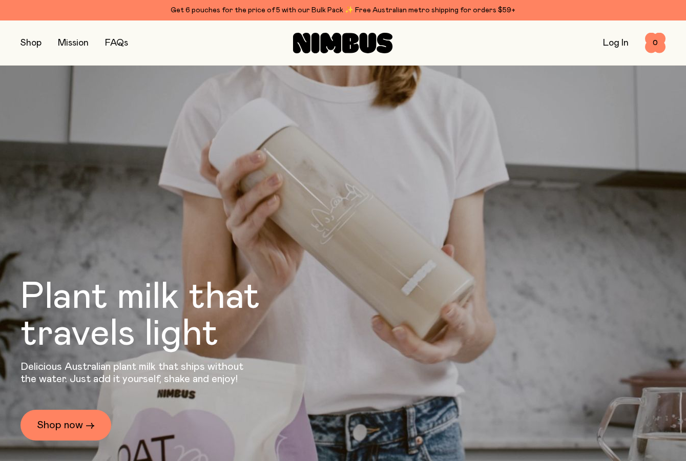
click at [615, 43] on link "Log In" at bounding box center [616, 42] width 26 height 9
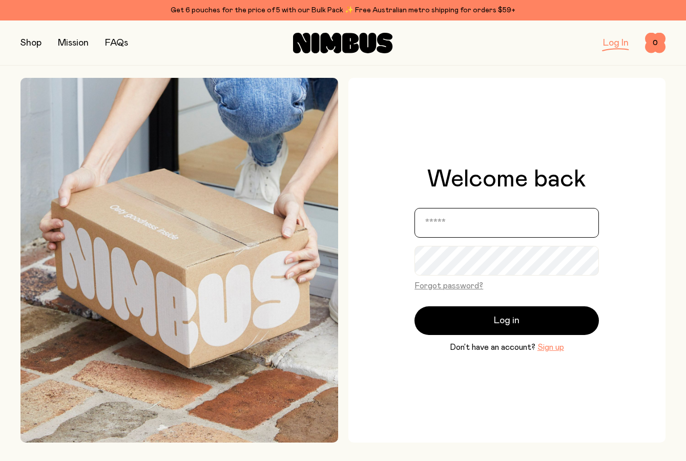
type input "**********"
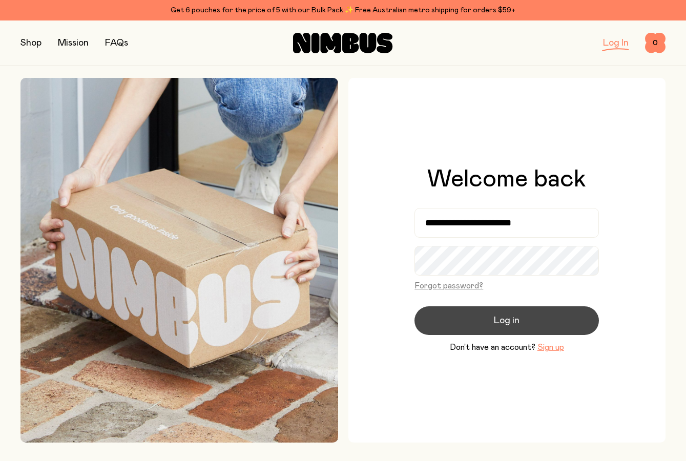
click at [506, 319] on span "Log in" at bounding box center [507, 321] width 26 height 14
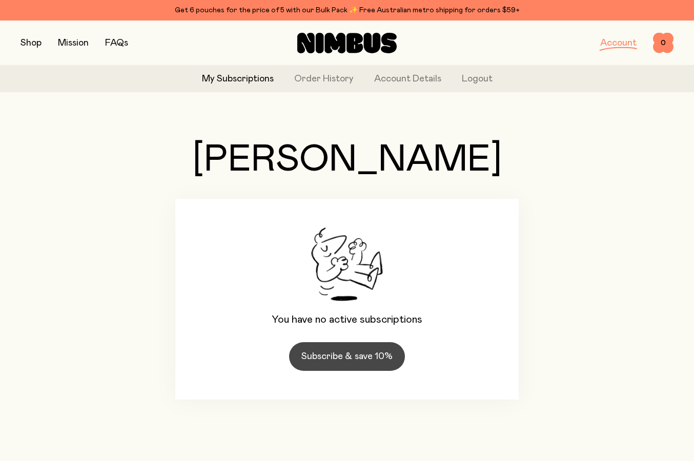
click at [301, 355] on link "Subscribe & save 10%" at bounding box center [347, 356] width 116 height 29
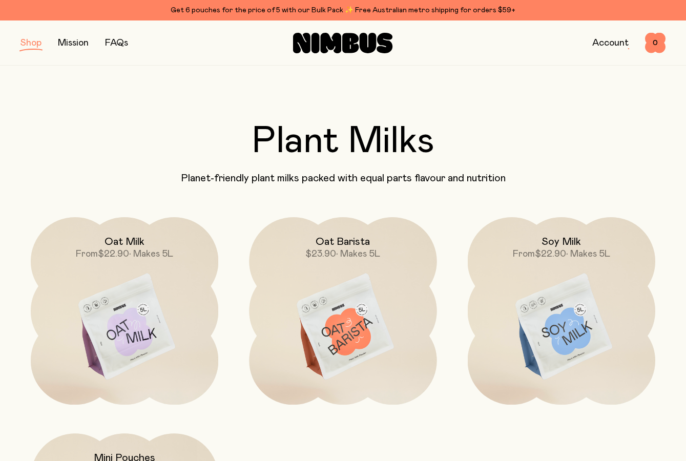
click at [28, 45] on button "button" at bounding box center [31, 43] width 21 height 14
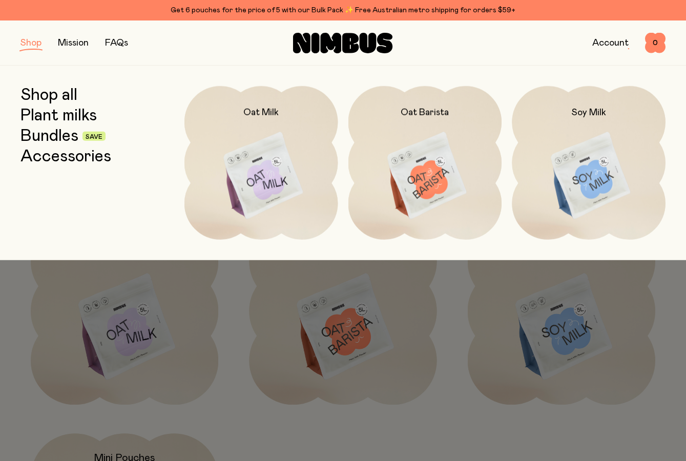
click at [43, 115] on link "Plant milks" at bounding box center [59, 116] width 76 height 18
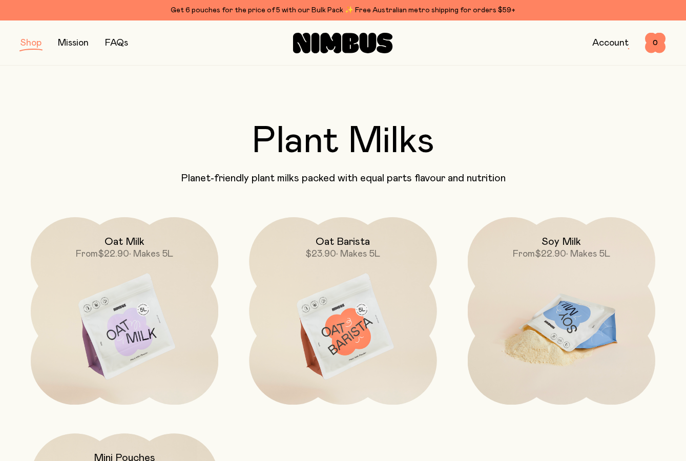
click at [583, 338] on img at bounding box center [562, 327] width 188 height 220
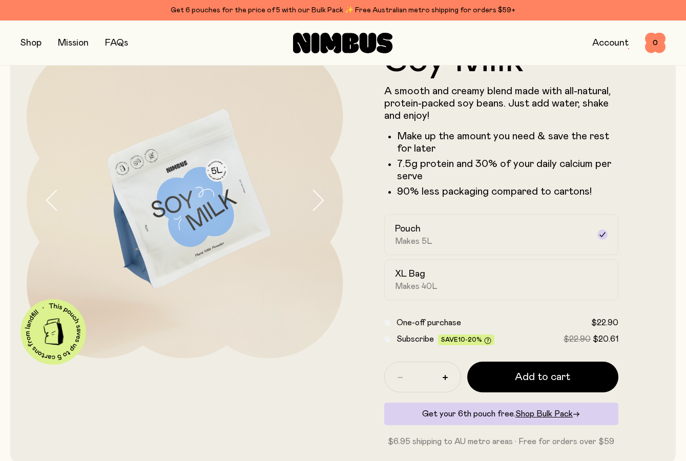
scroll to position [51, 0]
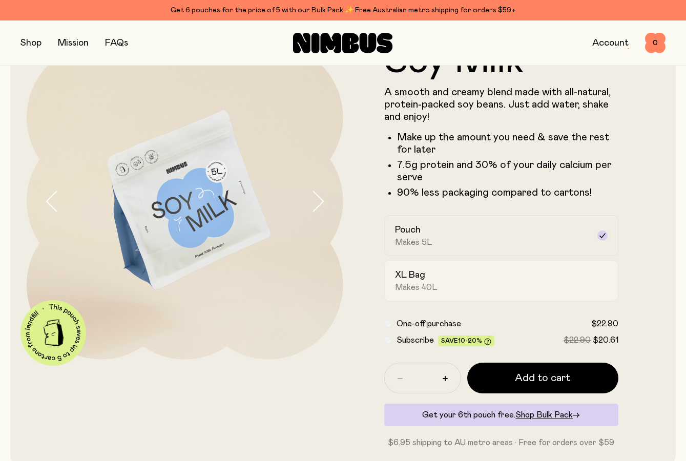
click at [474, 278] on div "XL Bag Makes 40L" at bounding box center [492, 281] width 195 height 24
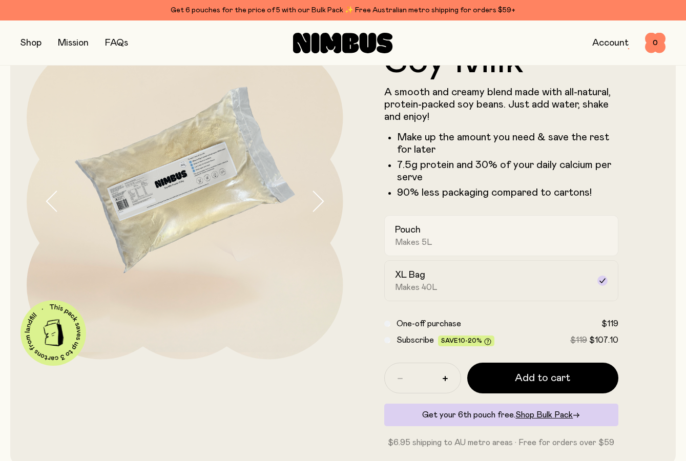
click at [482, 243] on div "Pouch Makes 5L" at bounding box center [492, 236] width 195 height 24
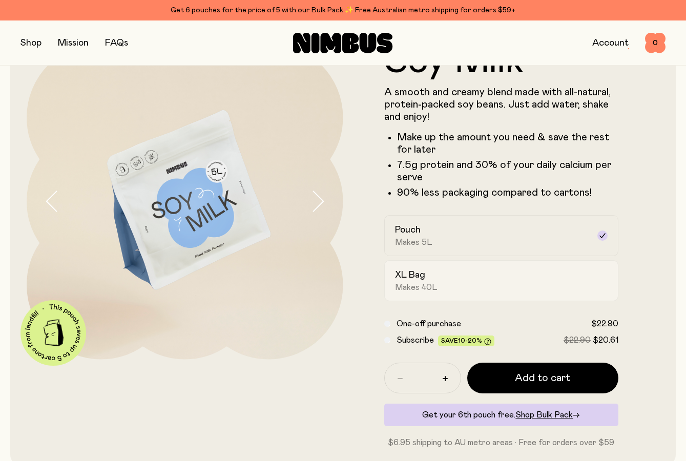
click at [465, 275] on div "XL Bag Makes 40L" at bounding box center [492, 281] width 195 height 24
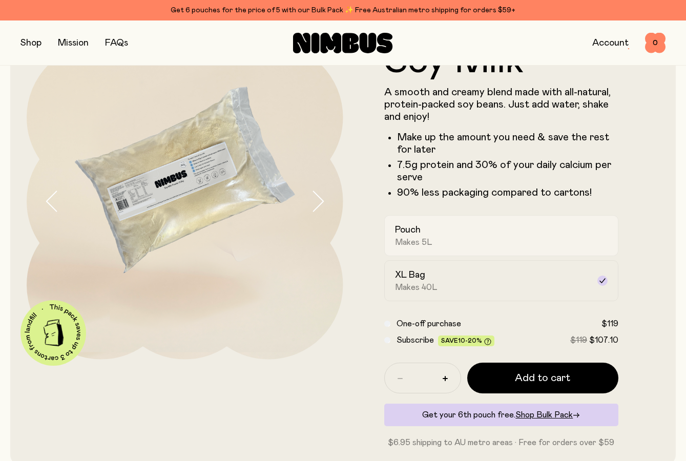
click at [468, 247] on div "Pouch Makes 5L" at bounding box center [492, 236] width 195 height 24
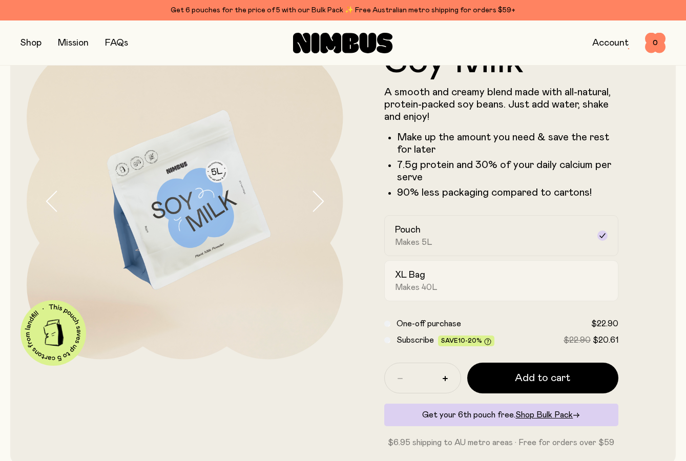
click at [461, 273] on div "XL Bag Makes 40L" at bounding box center [492, 281] width 195 height 24
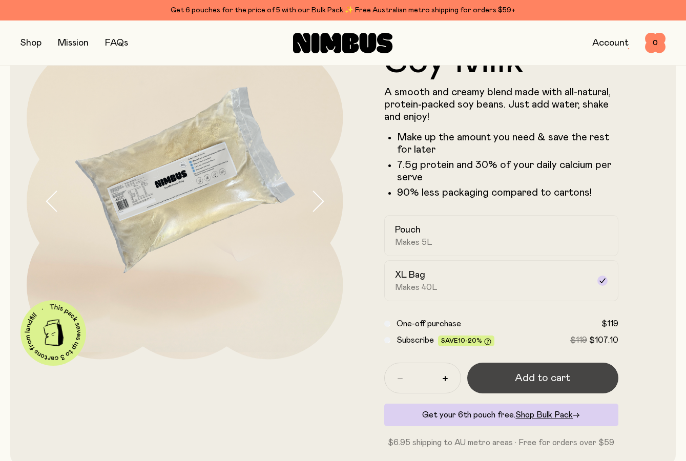
click at [519, 372] on span "Add to cart" at bounding box center [542, 378] width 55 height 14
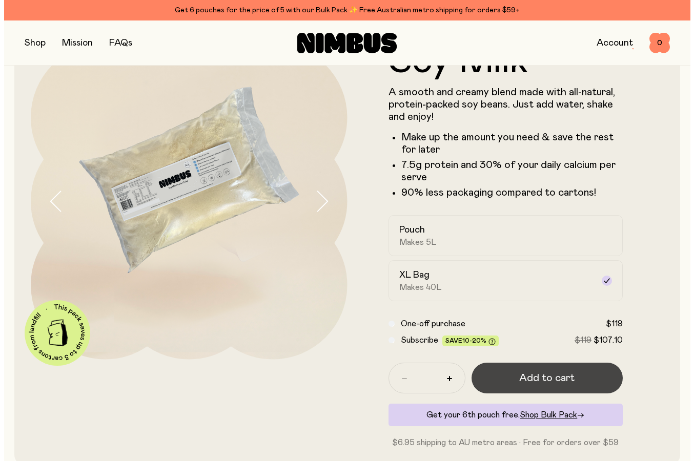
scroll to position [0, 0]
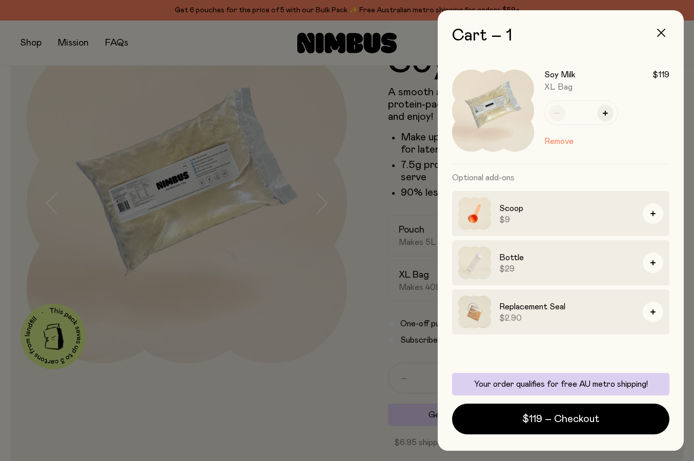
click at [658, 32] on icon "button" at bounding box center [661, 33] width 8 height 8
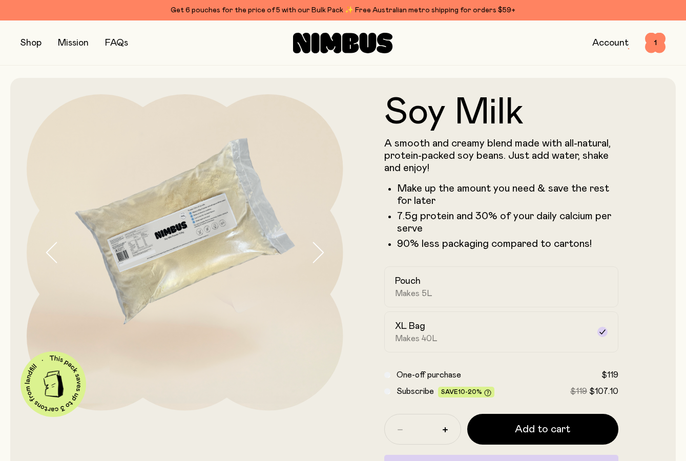
click at [25, 41] on button "button" at bounding box center [31, 43] width 21 height 14
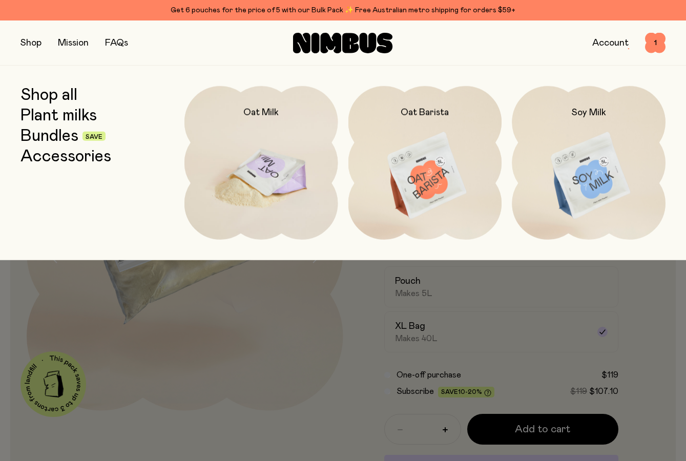
click at [299, 184] on img at bounding box center [262, 176] width 154 height 180
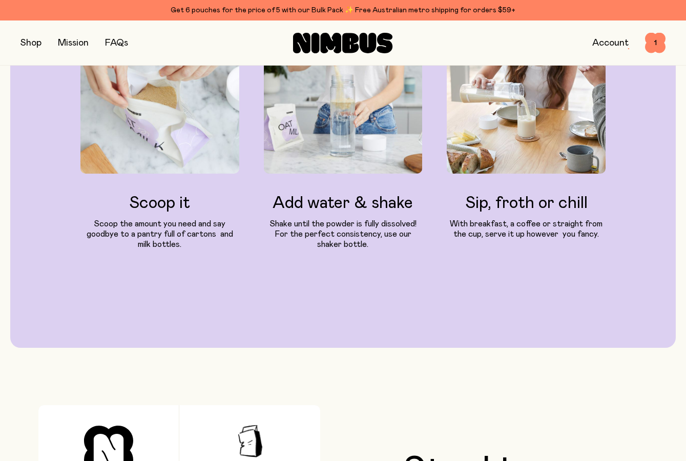
scroll to position [1025, 0]
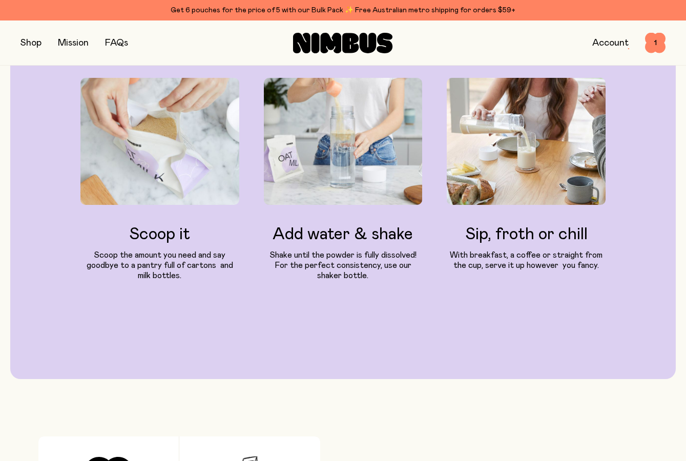
click at [36, 40] on button "button" at bounding box center [31, 43] width 21 height 14
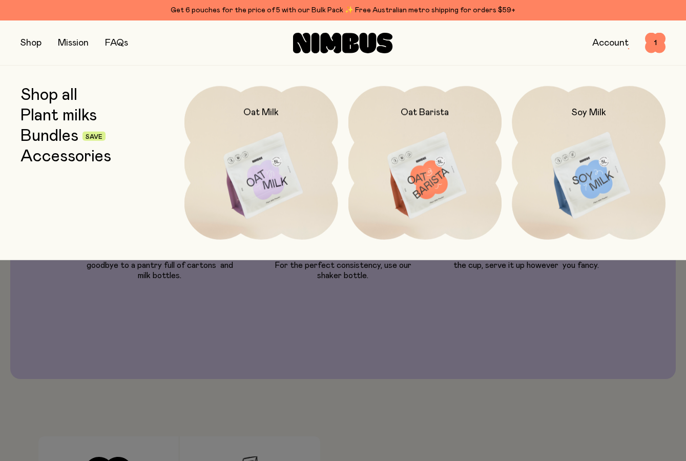
click at [69, 134] on link "Bundles" at bounding box center [50, 136] width 58 height 18
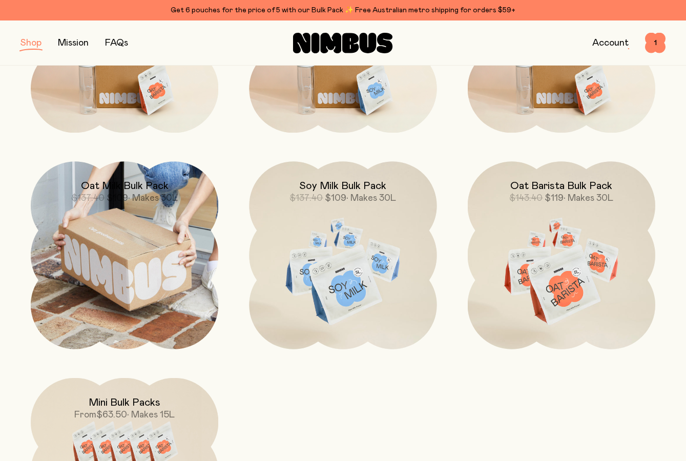
scroll to position [308, 0]
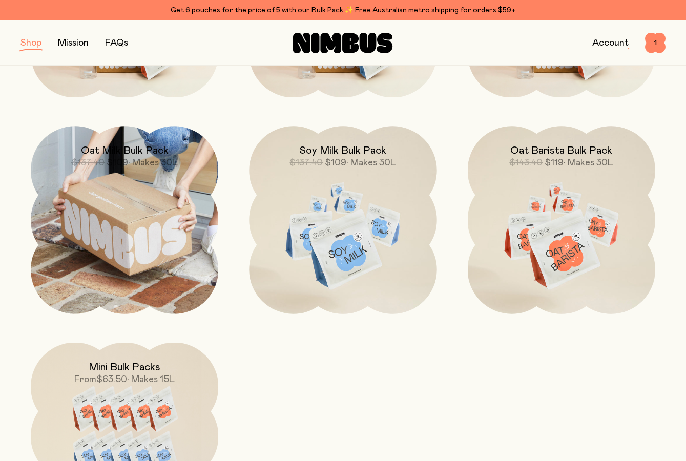
click at [155, 268] on img at bounding box center [125, 220] width 188 height 188
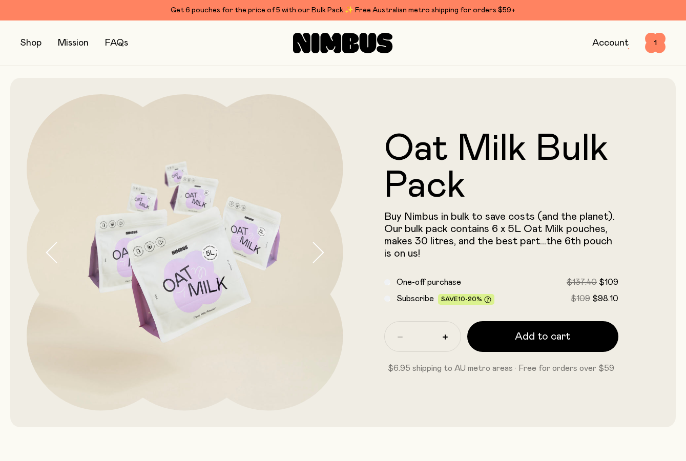
click at [30, 45] on button "button" at bounding box center [31, 43] width 21 height 14
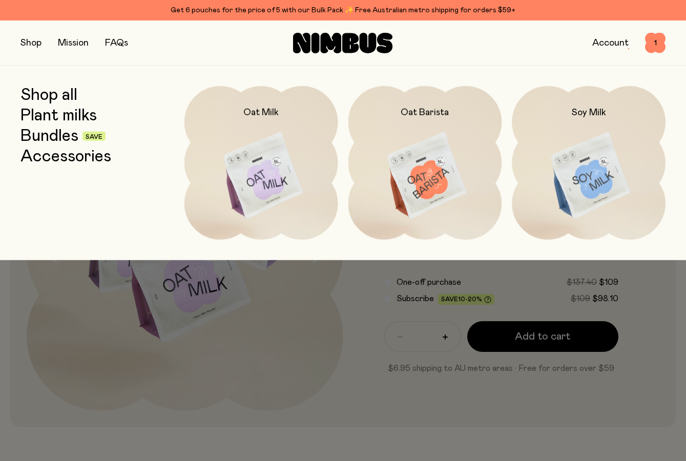
click at [30, 45] on button "button" at bounding box center [31, 43] width 21 height 14
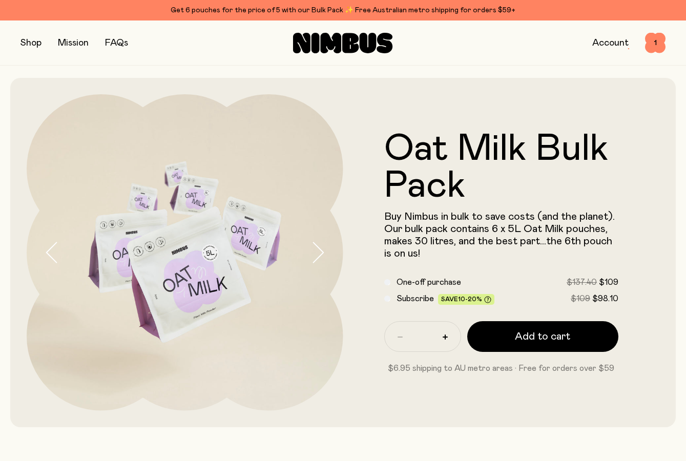
click at [37, 46] on button "button" at bounding box center [31, 43] width 21 height 14
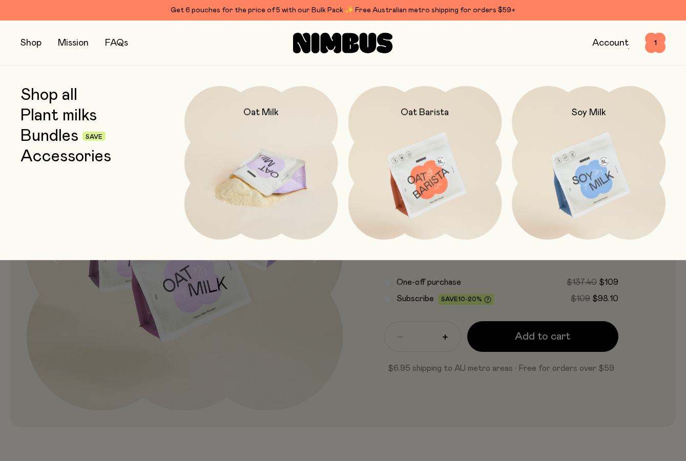
click at [265, 177] on img at bounding box center [262, 176] width 154 height 180
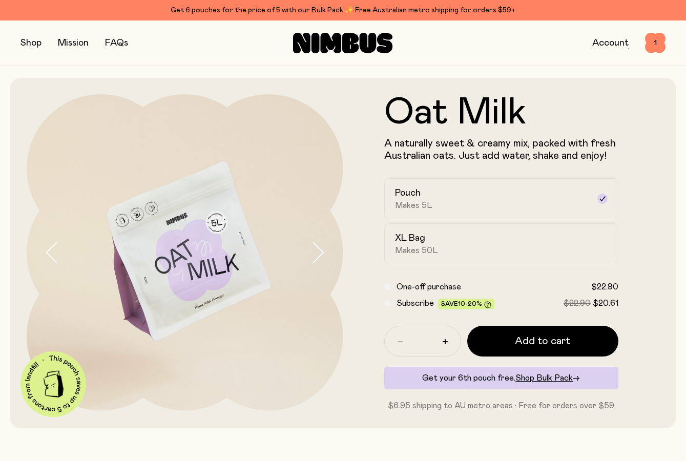
click at [316, 247] on icon "button" at bounding box center [318, 253] width 14 height 22
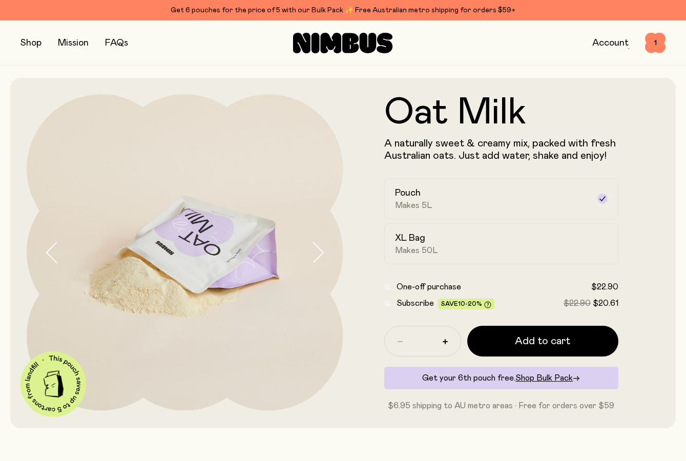
click at [318, 247] on icon "button" at bounding box center [318, 252] width 10 height 20
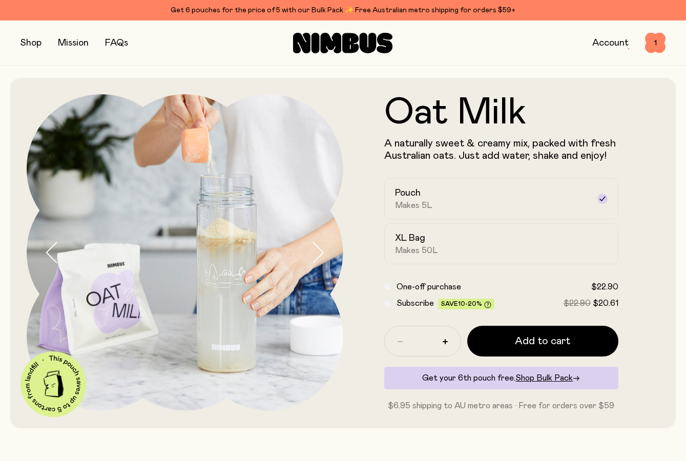
click at [318, 247] on icon "button" at bounding box center [318, 252] width 10 height 20
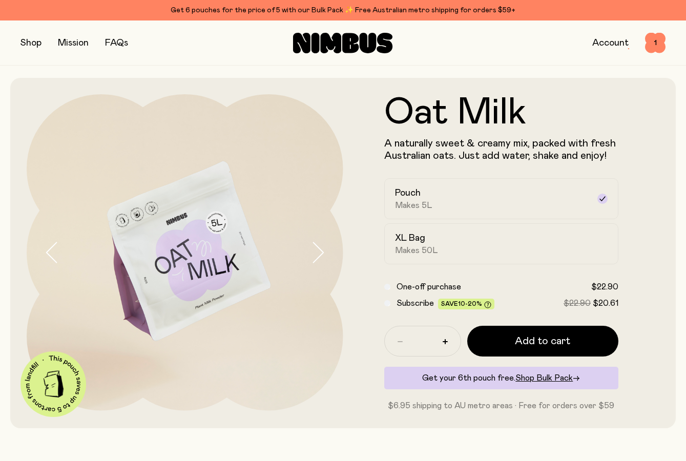
click at [318, 247] on icon "button" at bounding box center [318, 252] width 10 height 20
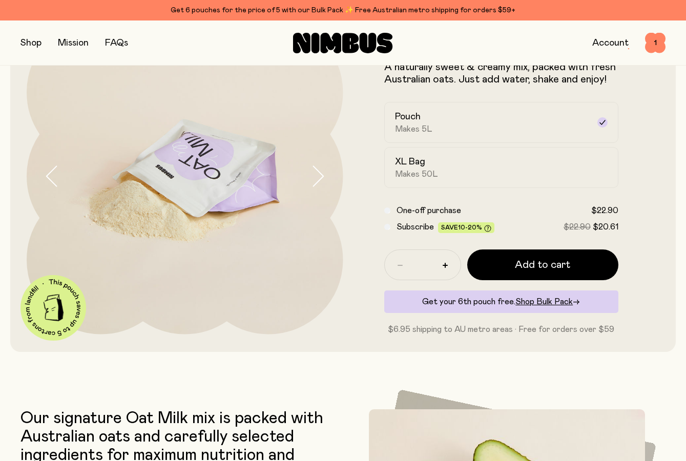
scroll to position [65, 0]
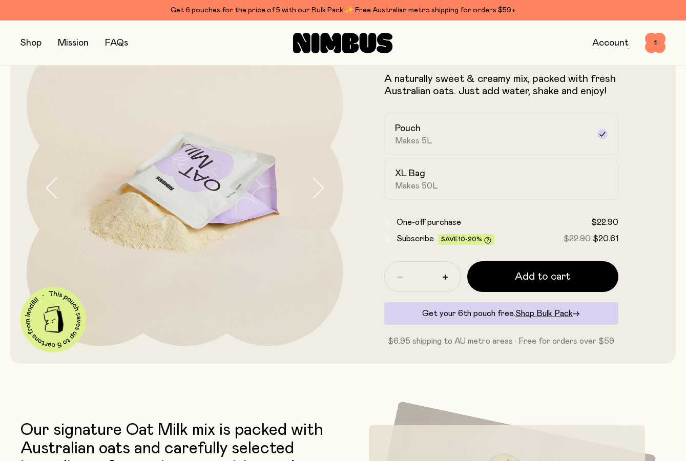
click at [58, 182] on icon "button" at bounding box center [52, 188] width 14 height 22
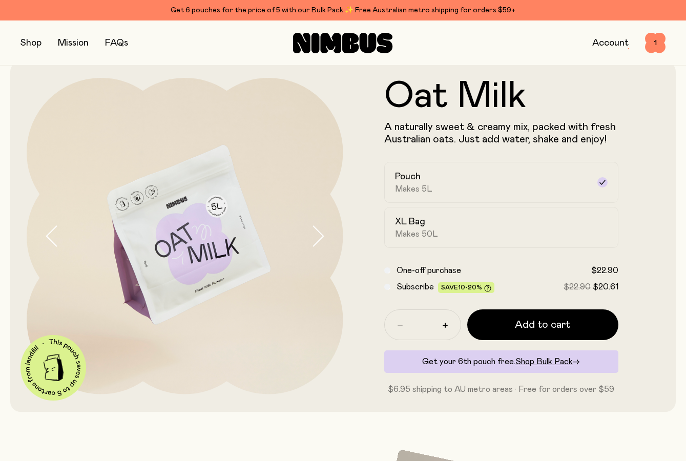
scroll to position [0, 0]
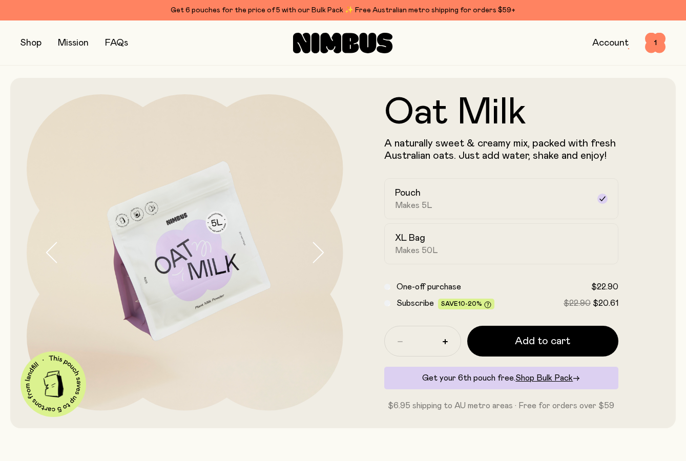
click at [112, 42] on link "FAQs" at bounding box center [116, 42] width 23 height 9
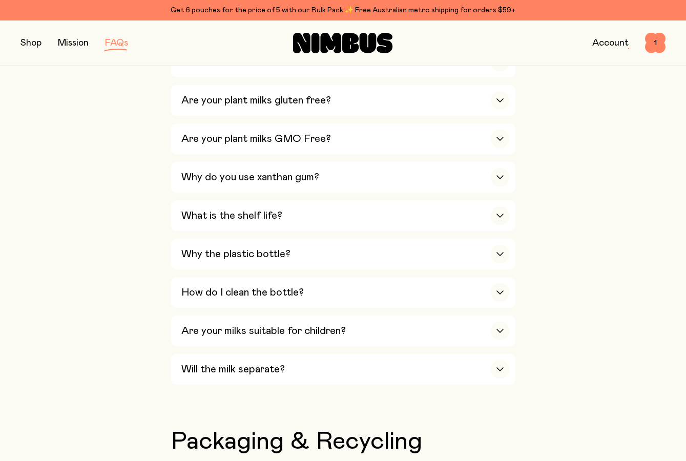
scroll to position [615, 0]
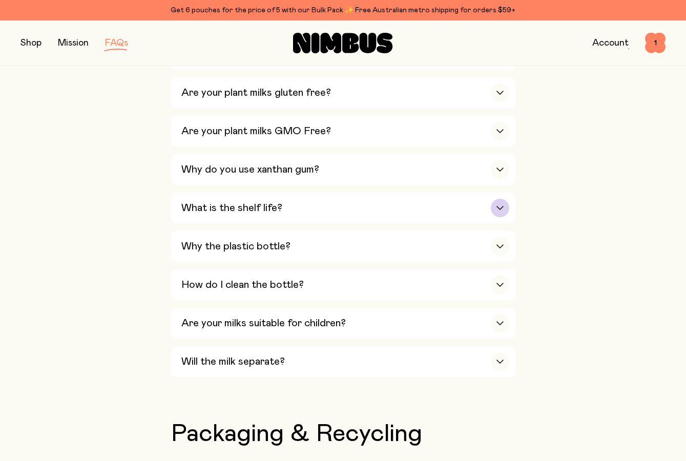
click at [209, 204] on h3 "What is the shelf life?" at bounding box center [231, 208] width 101 height 12
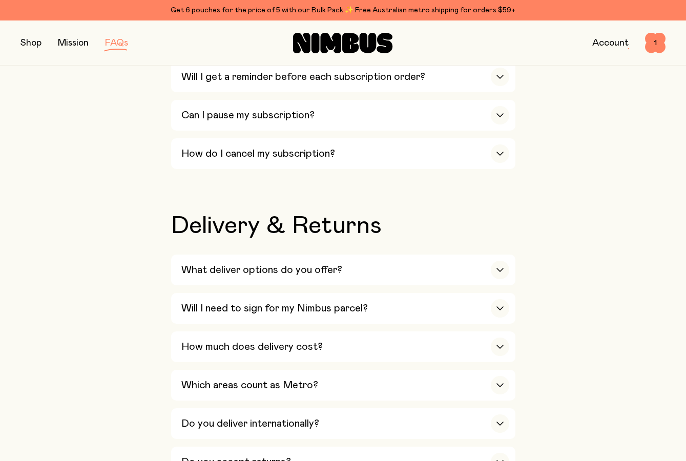
scroll to position [1486, 0]
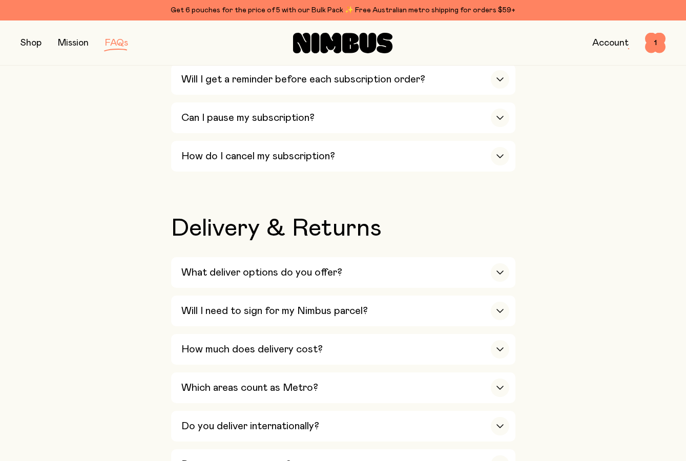
click at [23, 42] on button "button" at bounding box center [31, 43] width 21 height 14
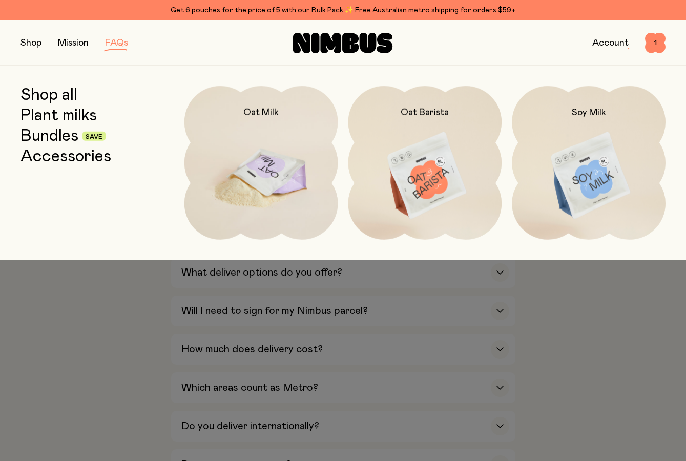
click at [241, 156] on img at bounding box center [262, 176] width 154 height 180
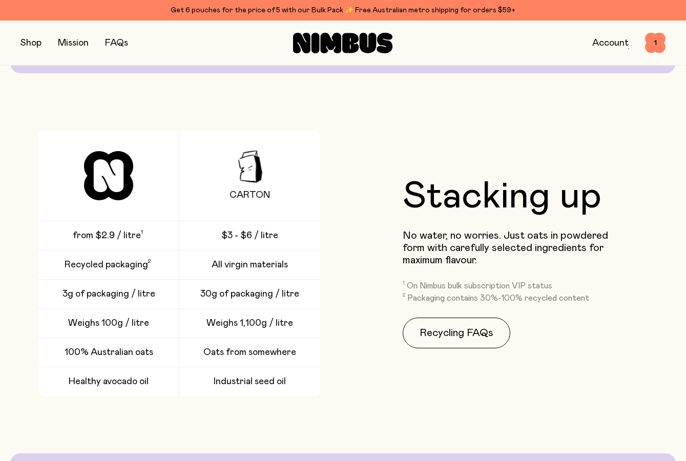
scroll to position [1333, 0]
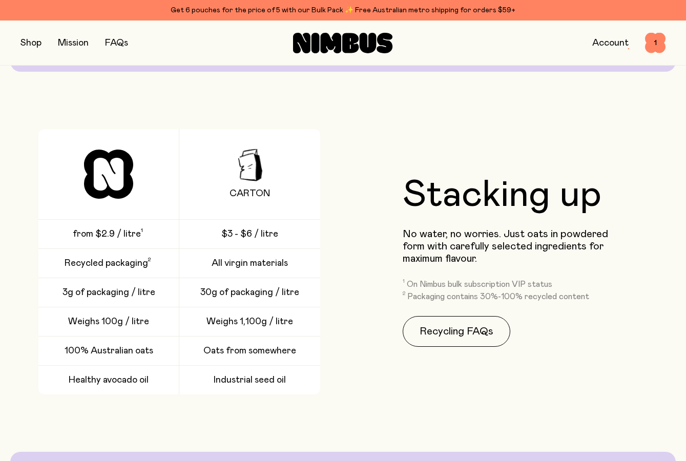
click at [115, 40] on link "FAQs" at bounding box center [116, 42] width 23 height 9
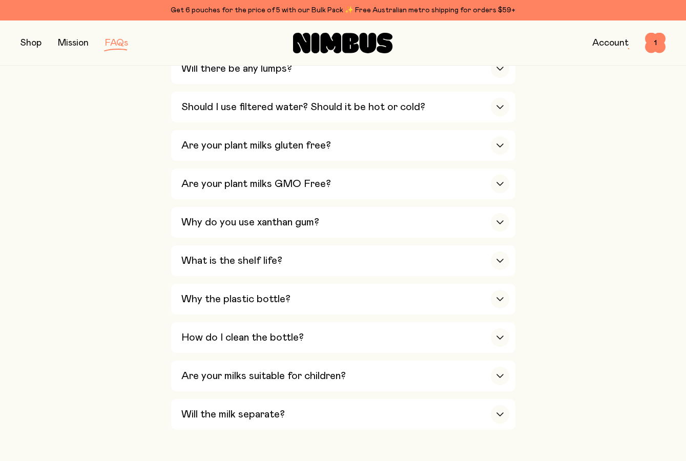
scroll to position [564, 0]
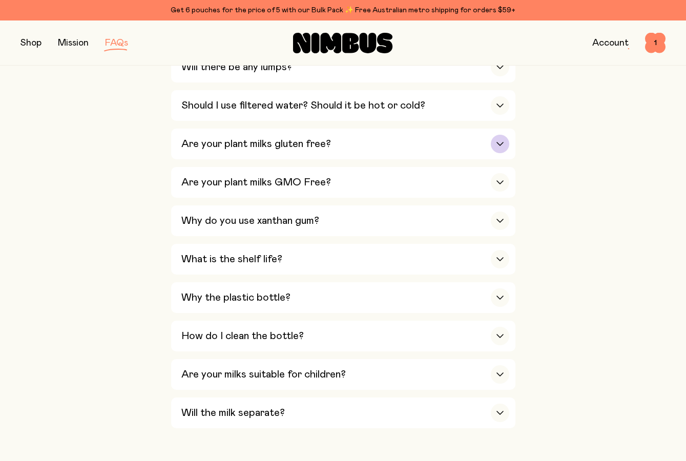
click at [412, 139] on div "Are your plant milks gluten free?" at bounding box center [345, 144] width 328 height 31
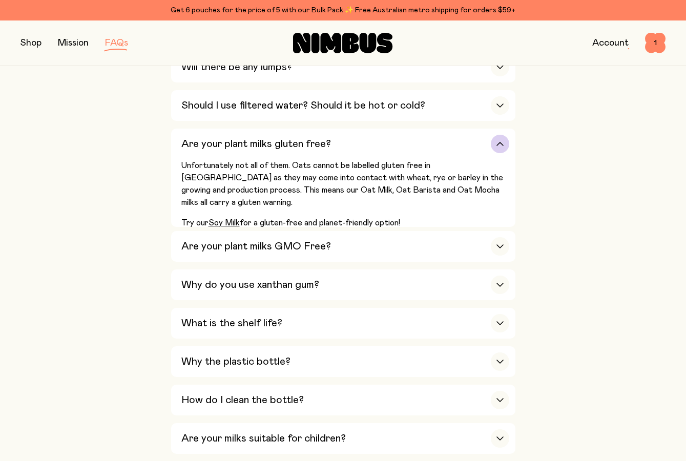
click at [418, 136] on div "Are your plant milks gluten free?" at bounding box center [345, 144] width 328 height 31
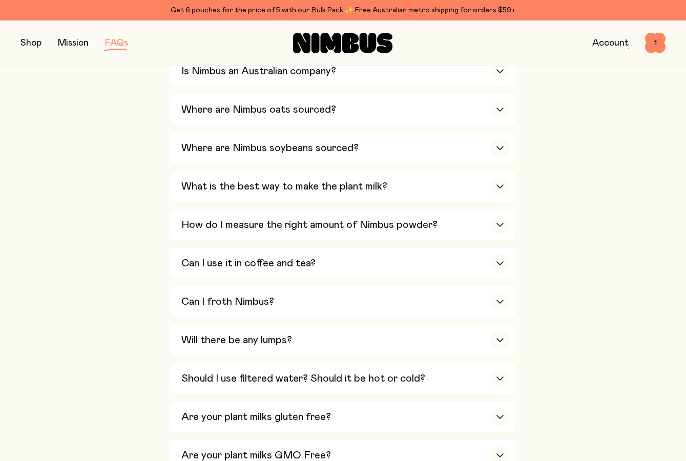
scroll to position [359, 0]
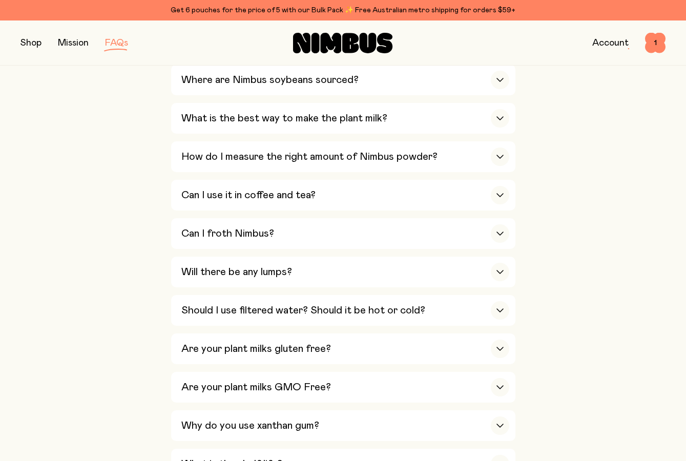
click at [44, 44] on div "Shop Mission FAQs" at bounding box center [128, 43] width 215 height 14
click at [34, 44] on button "button" at bounding box center [31, 43] width 21 height 14
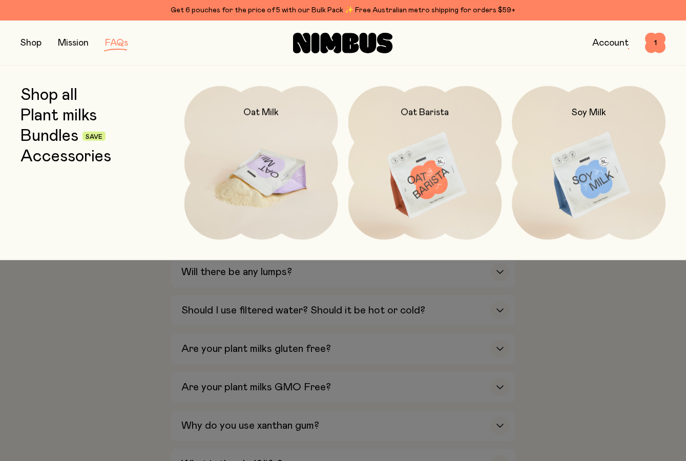
click at [317, 173] on img at bounding box center [262, 176] width 154 height 180
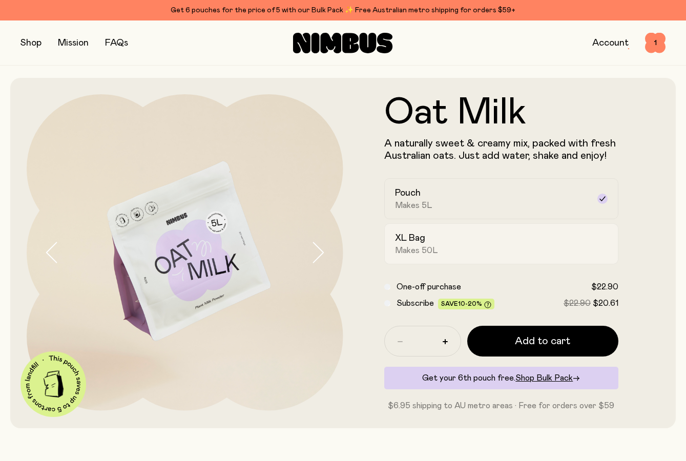
click at [440, 234] on div "XL Bag Makes 50L" at bounding box center [492, 244] width 195 height 24
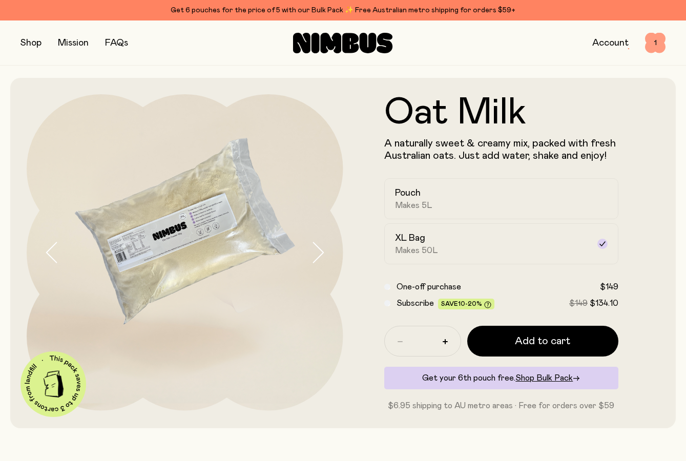
click at [660, 45] on span "1" at bounding box center [655, 43] width 21 height 21
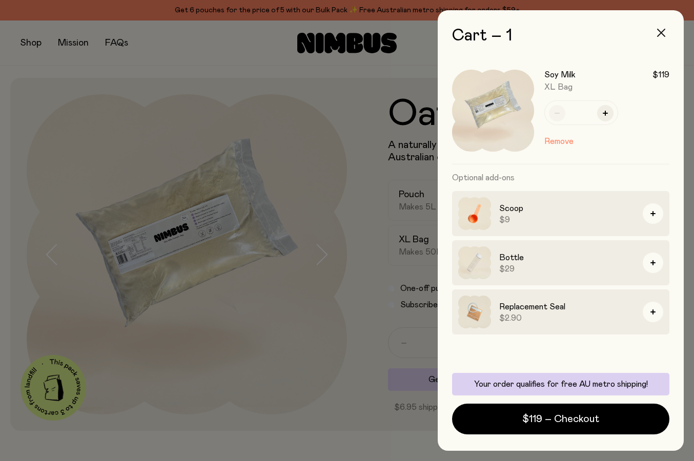
click at [666, 31] on button "button" at bounding box center [661, 33] width 25 height 25
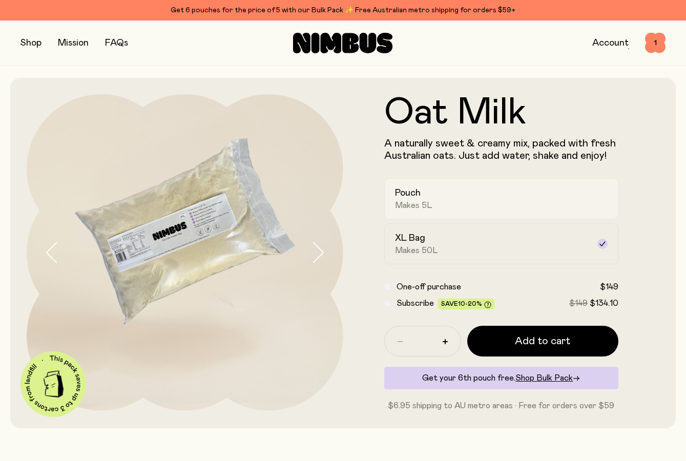
click at [399, 198] on h2 "Pouch" at bounding box center [408, 193] width 26 height 12
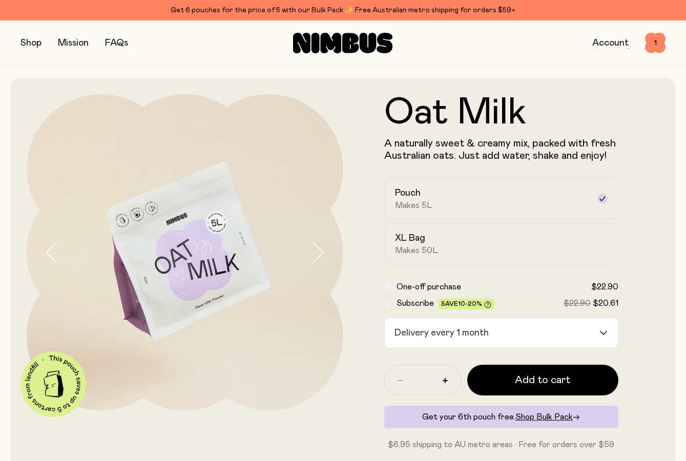
click at [512, 326] on input "Search for option" at bounding box center [546, 333] width 106 height 30
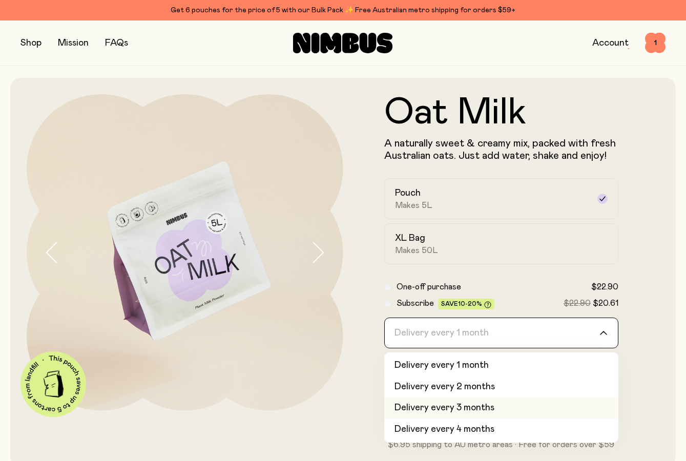
click at [467, 404] on li "Delivery every 3 months" at bounding box center [501, 409] width 235 height 22
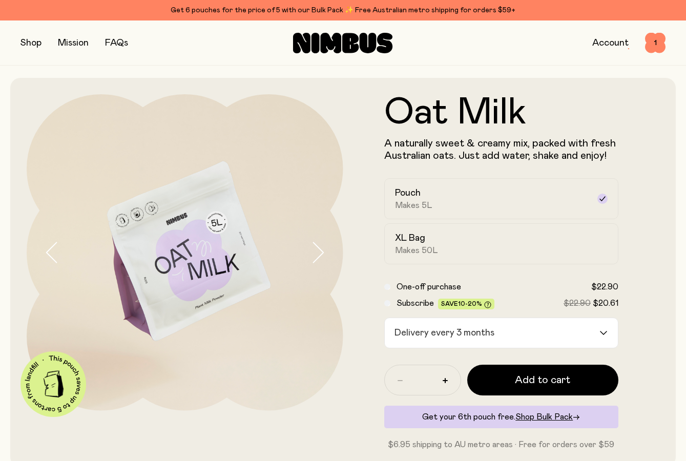
click at [569, 333] on input "Search for option" at bounding box center [549, 333] width 100 height 30
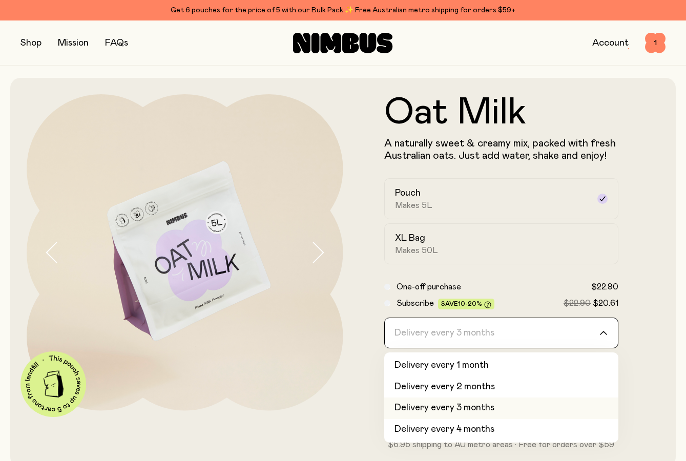
click at [569, 333] on input "Search for option" at bounding box center [495, 333] width 208 height 30
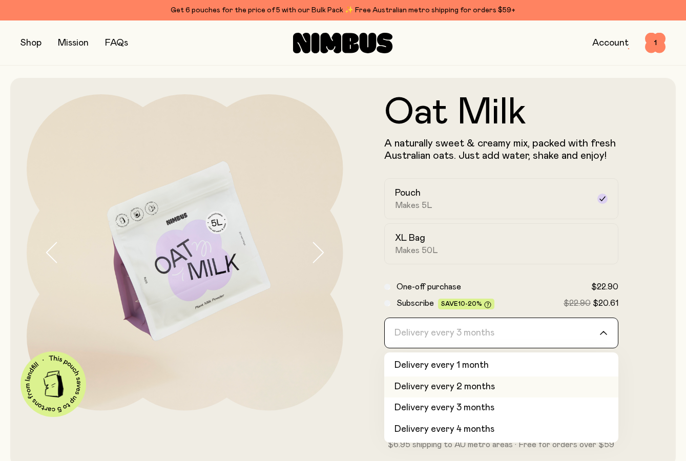
click at [447, 393] on li "Delivery every 2 months" at bounding box center [501, 388] width 235 height 22
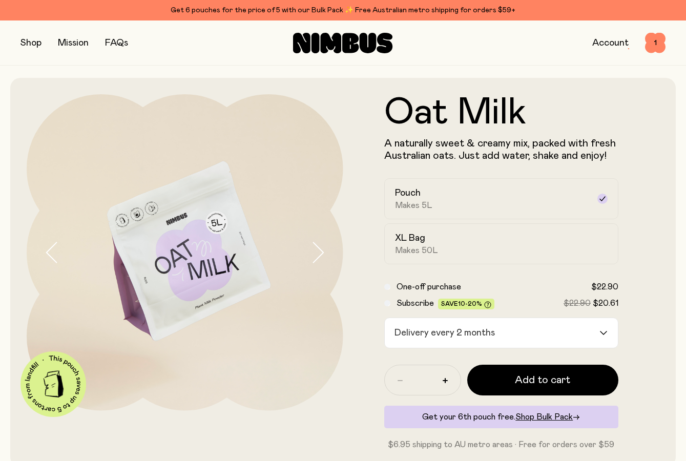
click at [442, 332] on div "Delivery every 2 months" at bounding box center [492, 333] width 215 height 30
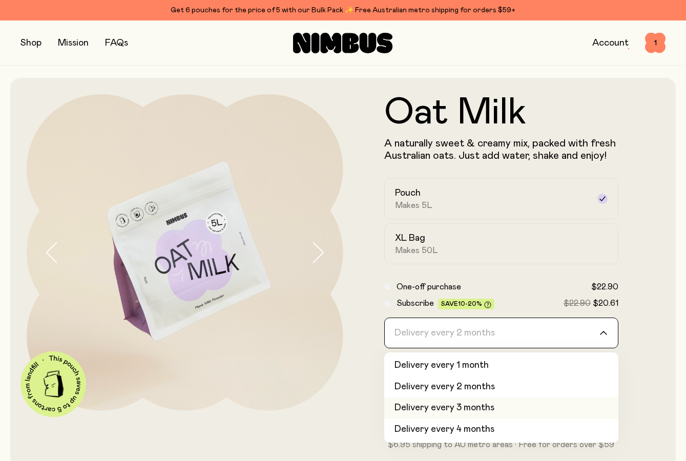
click at [431, 403] on li "Delivery every 3 months" at bounding box center [501, 409] width 235 height 22
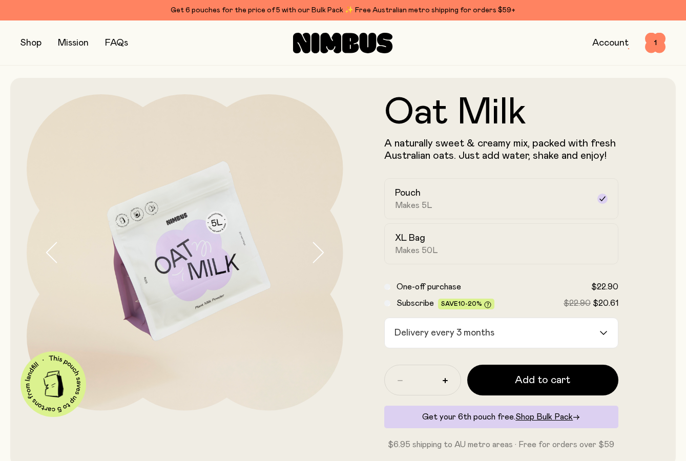
click at [432, 333] on div "Delivery every 3 months" at bounding box center [492, 333] width 215 height 30
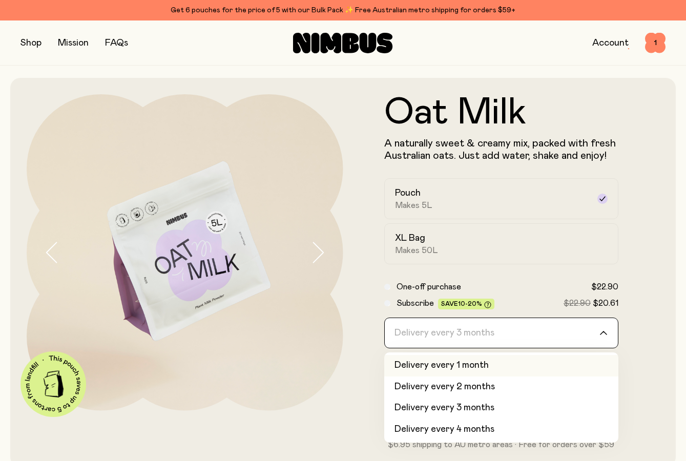
click at [591, 320] on input "Search for option" at bounding box center [495, 333] width 208 height 30
click at [645, 330] on form "Oat Milk A naturally sweet & creamy mix, packed with fresh Australian oats. Jus…" at bounding box center [501, 272] width 317 height 357
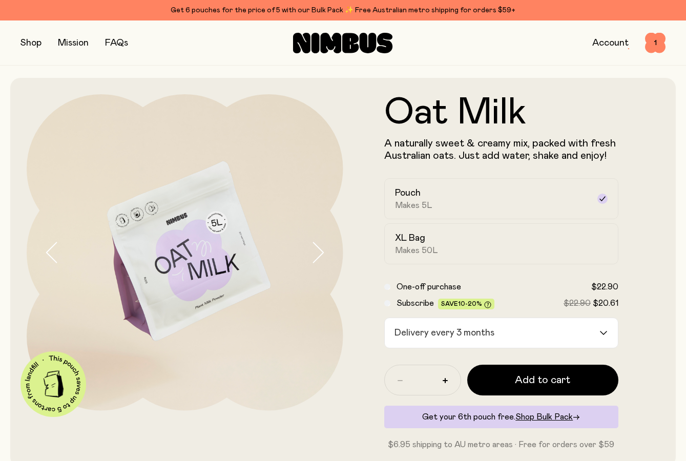
click at [639, 364] on form "Oat Milk A naturally sweet & creamy mix, packed with fresh Australian oats. Jus…" at bounding box center [501, 272] width 317 height 357
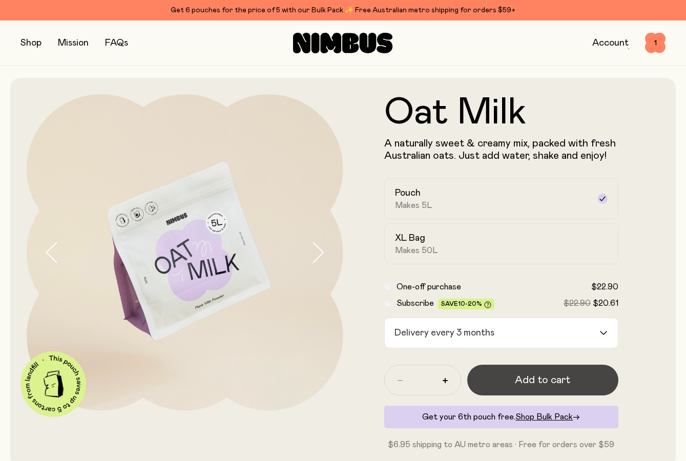
click at [563, 381] on span "Add to cart" at bounding box center [542, 380] width 55 height 14
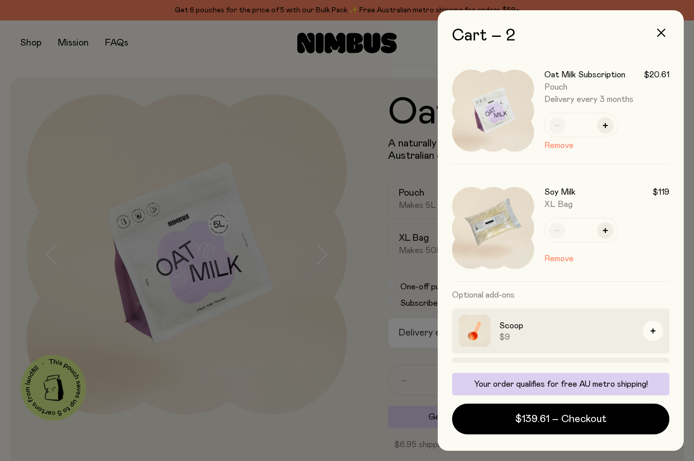
click at [208, 73] on div at bounding box center [347, 230] width 694 height 461
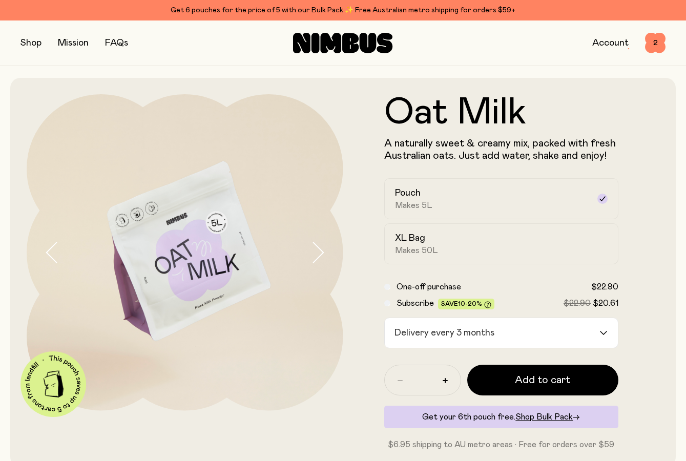
click at [36, 40] on button "button" at bounding box center [31, 43] width 21 height 14
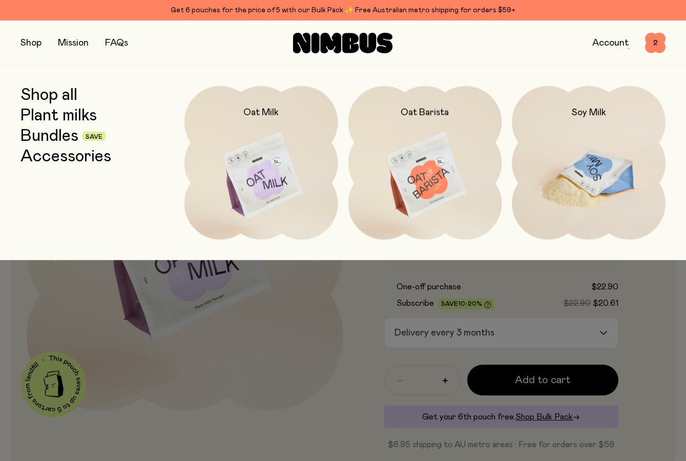
click at [586, 176] on img at bounding box center [589, 176] width 154 height 180
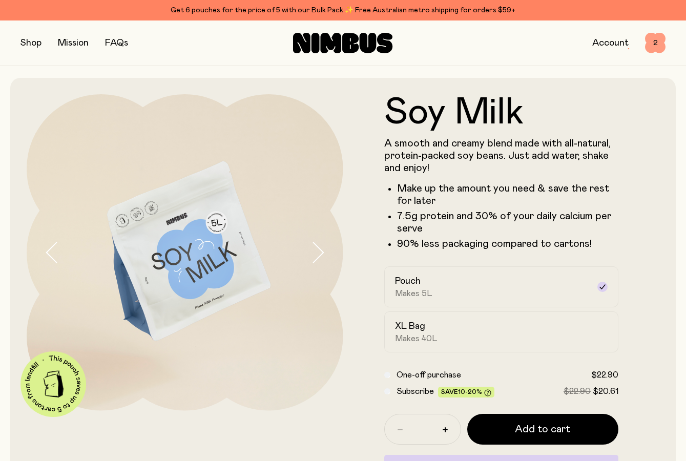
click at [656, 41] on span "2" at bounding box center [655, 43] width 21 height 21
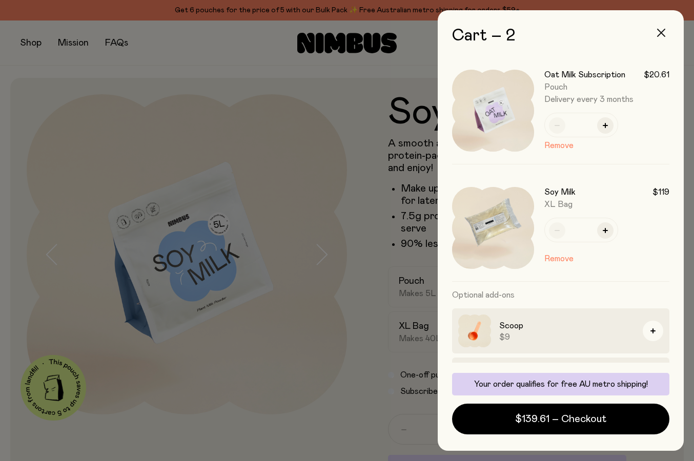
click at [664, 31] on icon "button" at bounding box center [661, 33] width 8 height 8
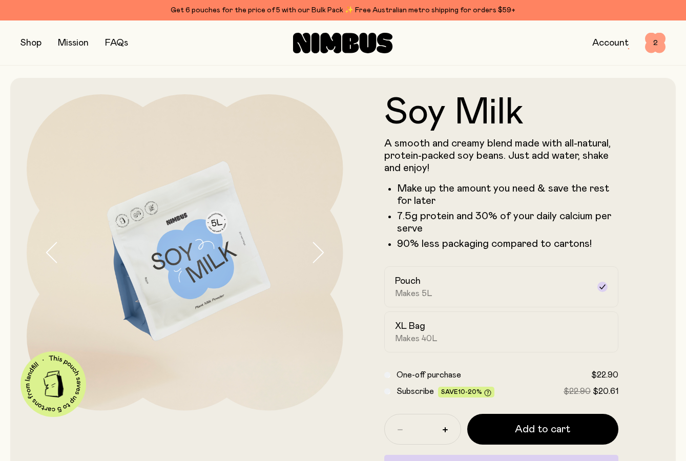
click at [653, 48] on span "2" at bounding box center [655, 43] width 21 height 21
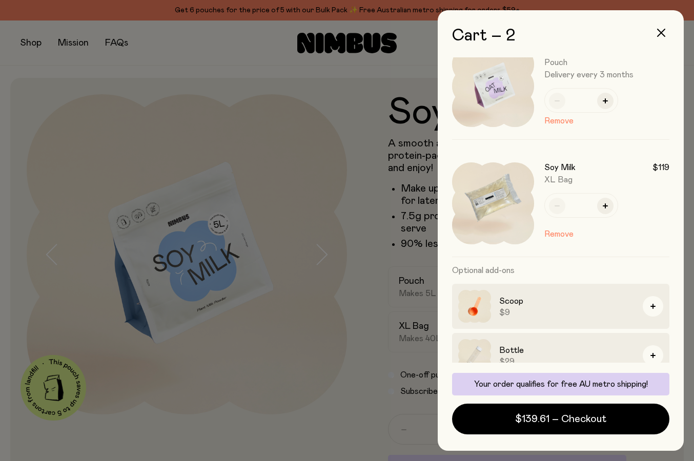
scroll to position [89, 0]
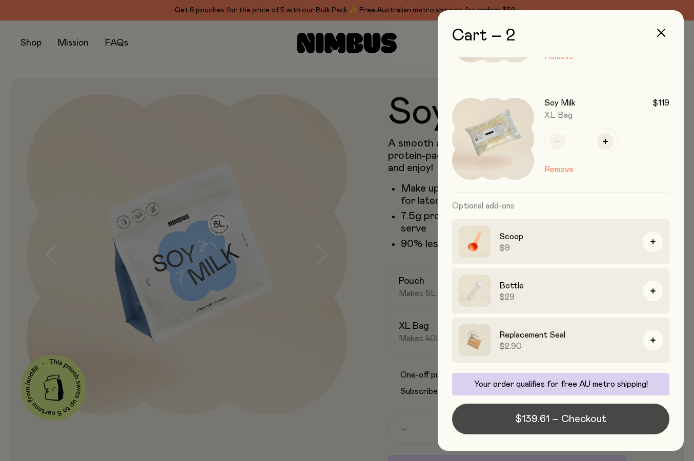
click at [531, 419] on span "$139.61 – Checkout" at bounding box center [560, 419] width 91 height 14
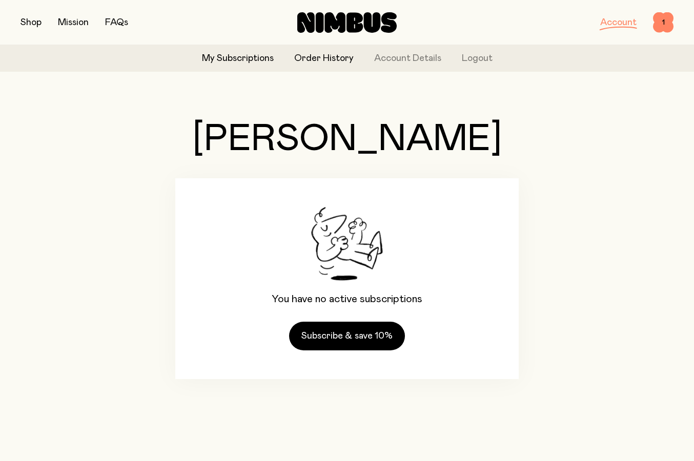
click at [309, 52] on link "Order History" at bounding box center [323, 59] width 59 height 14
